Goal: Use online tool/utility: Utilize a website feature to perform a specific function

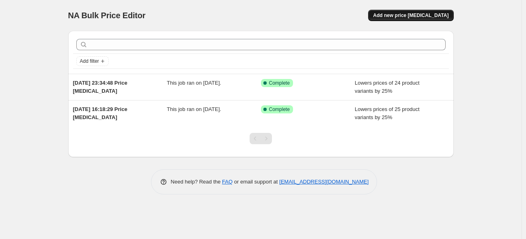
click at [425, 16] on span "Add new price [MEDICAL_DATA]" at bounding box center [410, 15] width 75 height 6
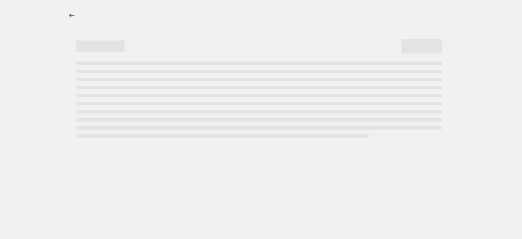
select select "percentage"
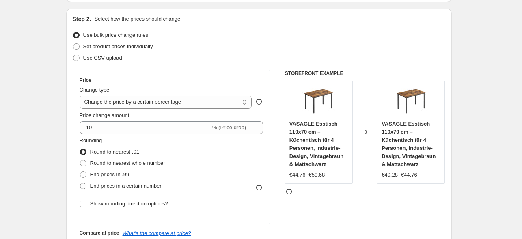
scroll to position [81, 0]
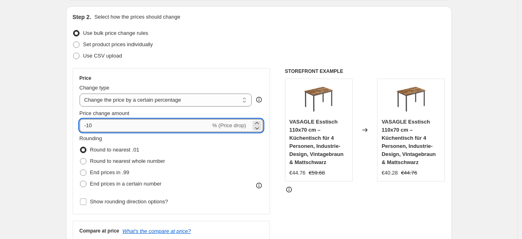
click at [176, 130] on input "-10" at bounding box center [144, 125] width 131 height 13
type input "-1"
type input "-25"
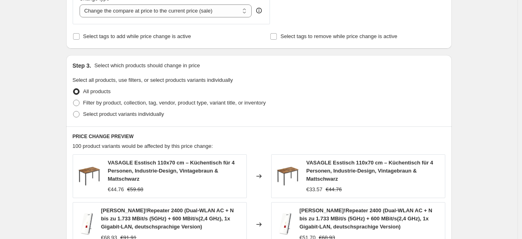
scroll to position [324, 0]
click at [88, 119] on label "Select product variants individually" at bounding box center [118, 113] width 91 height 11
click at [73, 111] on input "Select product variants individually" at bounding box center [73, 110] width 0 height 0
radio input "true"
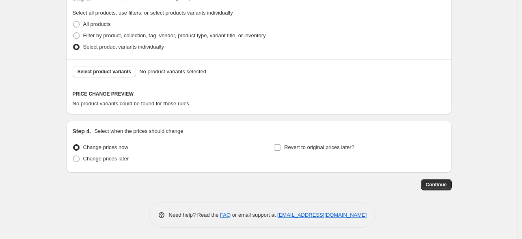
scroll to position [391, 0]
click at [92, 74] on span "Select product variants" at bounding box center [104, 71] width 54 height 6
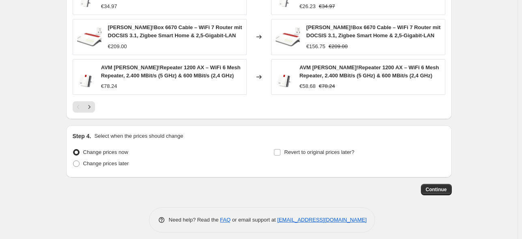
scroll to position [608, 0]
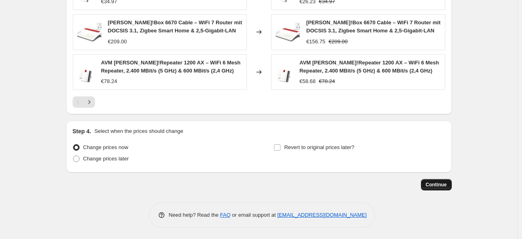
click at [439, 186] on span "Continue" at bounding box center [435, 185] width 21 height 6
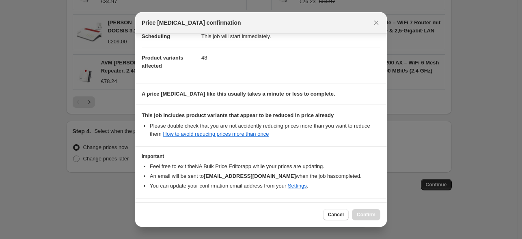
scroll to position [101, 0]
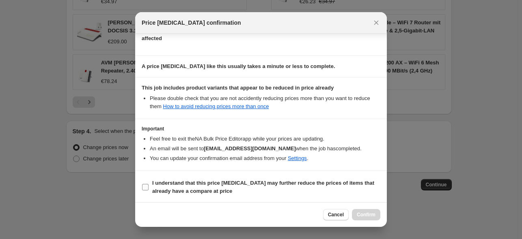
click at [185, 189] on b "I understand that this price [MEDICAL_DATA] may further reduce the prices of it…" at bounding box center [263, 187] width 222 height 14
click at [148, 189] on input "I understand that this price [MEDICAL_DATA] may further reduce the prices of it…" at bounding box center [145, 187] width 6 height 6
checkbox input "true"
click at [361, 213] on span "Confirm" at bounding box center [366, 215] width 19 height 6
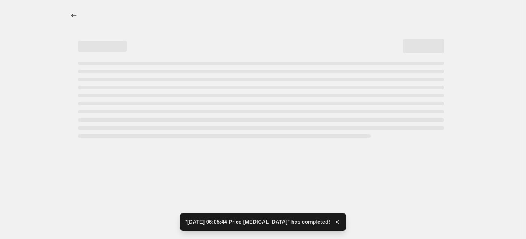
select select "percentage"
